Goal: Information Seeking & Learning: Learn about a topic

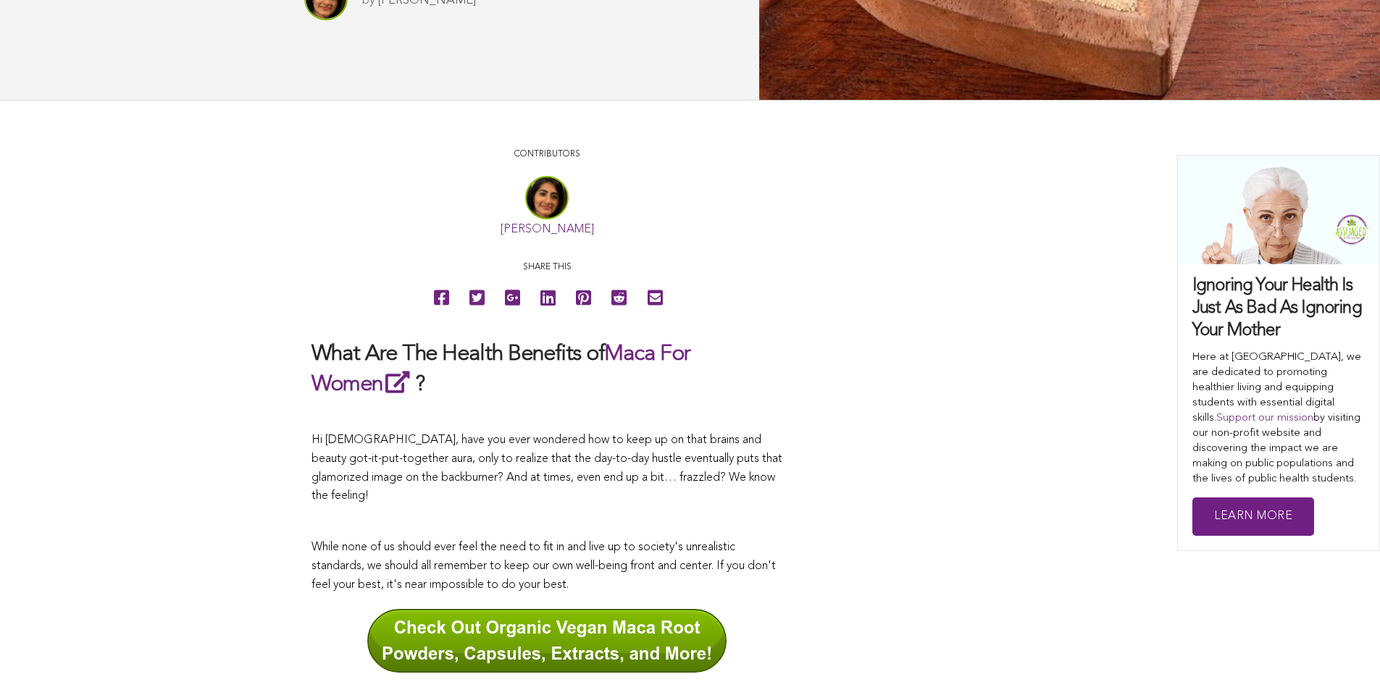
scroll to position [309, 0]
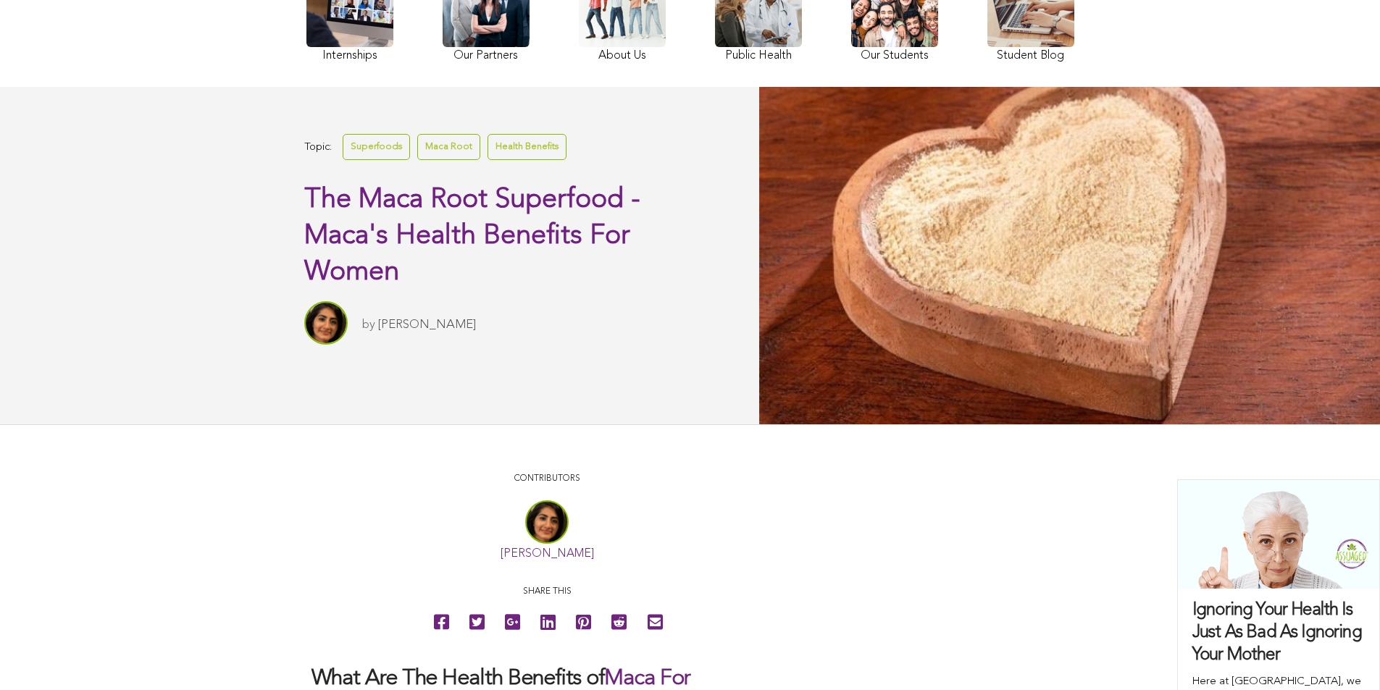
click at [343, 159] on link "Superfoods" at bounding box center [376, 146] width 67 height 25
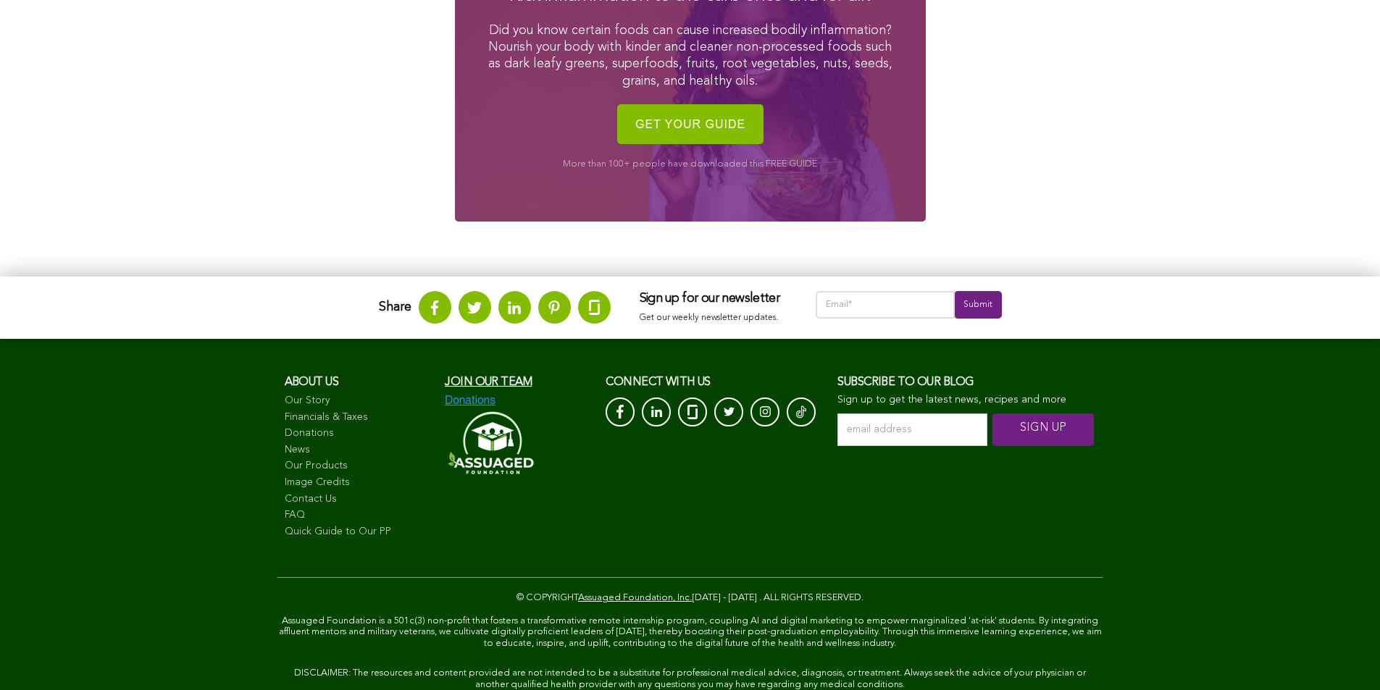
scroll to position [1490, 0]
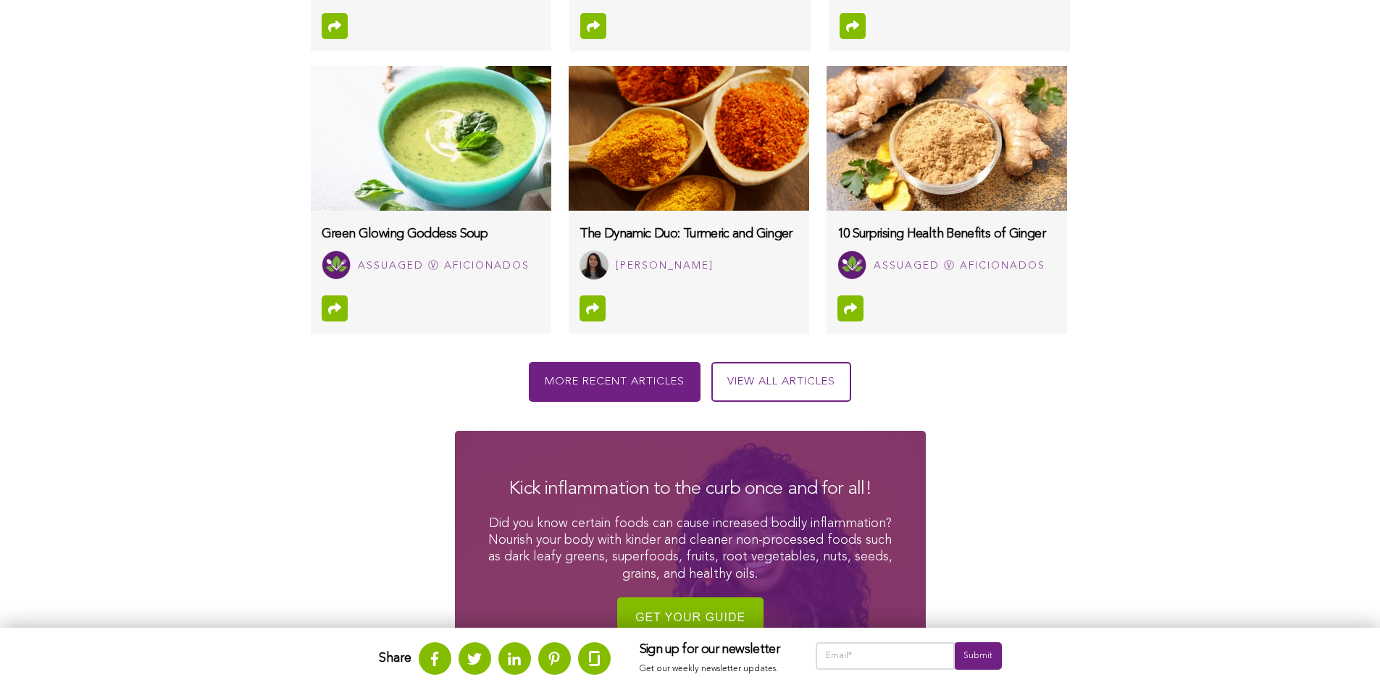
click at [358, 275] on div "Assuaged Ⓥ Aficionados" at bounding box center [444, 266] width 172 height 18
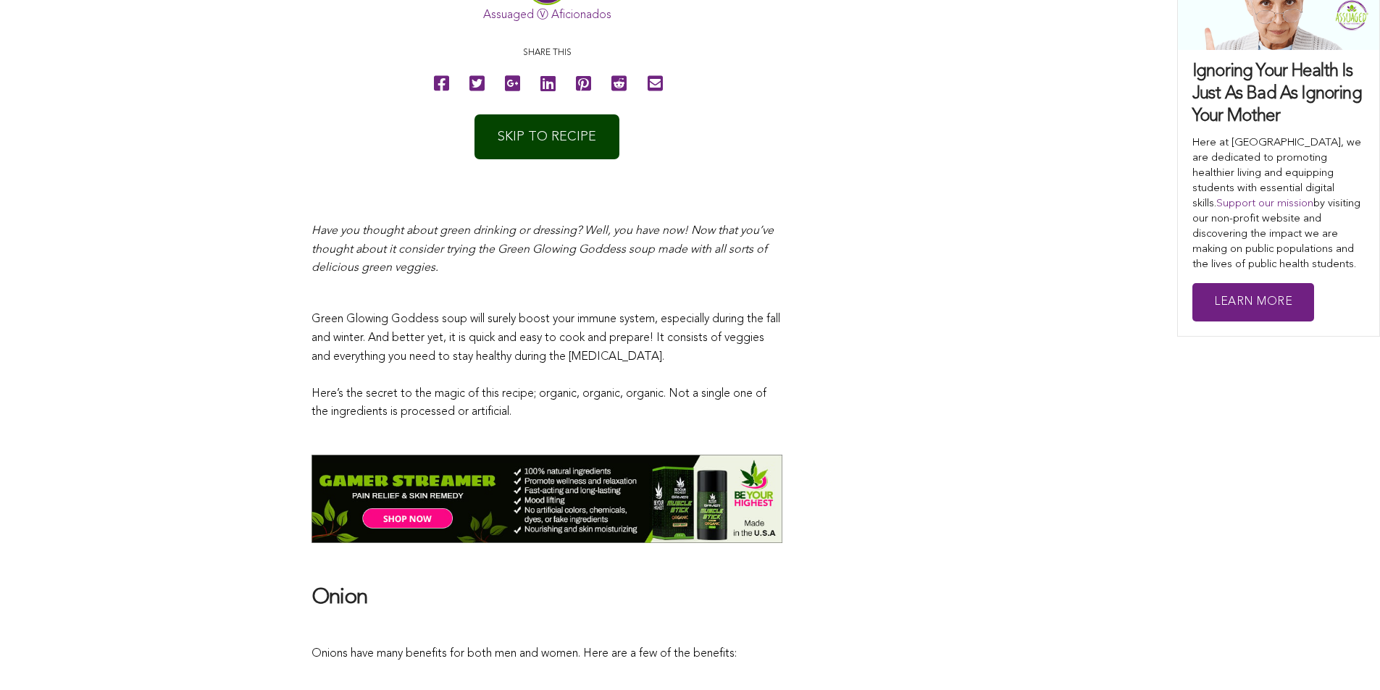
scroll to position [719, 0]
